Goal: Task Accomplishment & Management: Complete application form

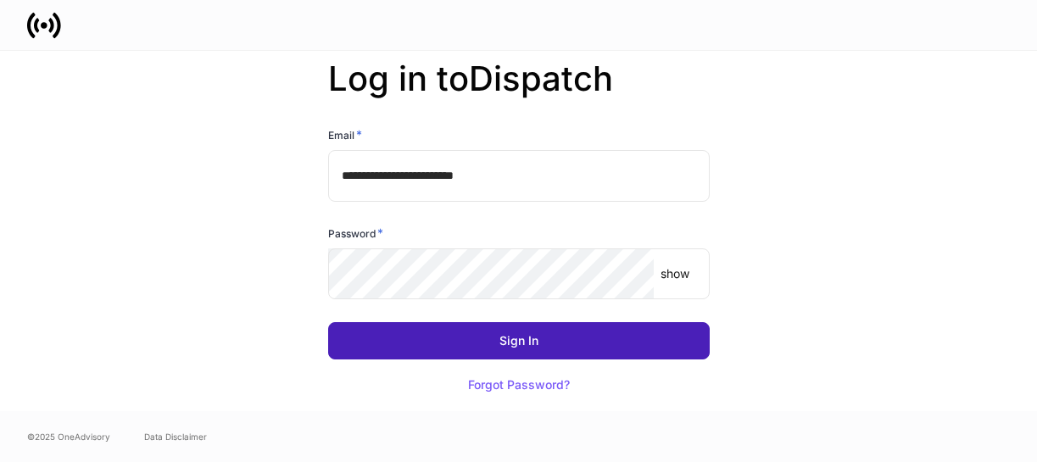
click at [467, 329] on button "Sign In" at bounding box center [519, 340] width 382 height 37
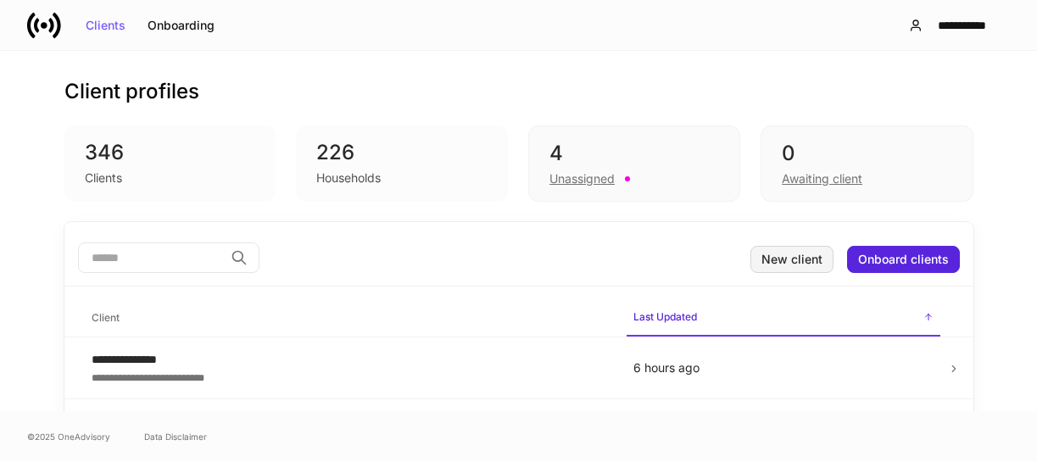
click at [788, 254] on div "New client" at bounding box center [791, 260] width 61 height 12
